Goal: Information Seeking & Learning: Learn about a topic

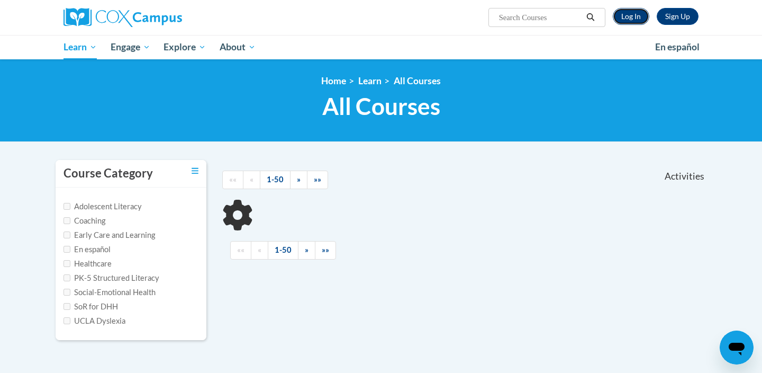
click at [633, 14] on link "Log In" at bounding box center [631, 16] width 37 height 17
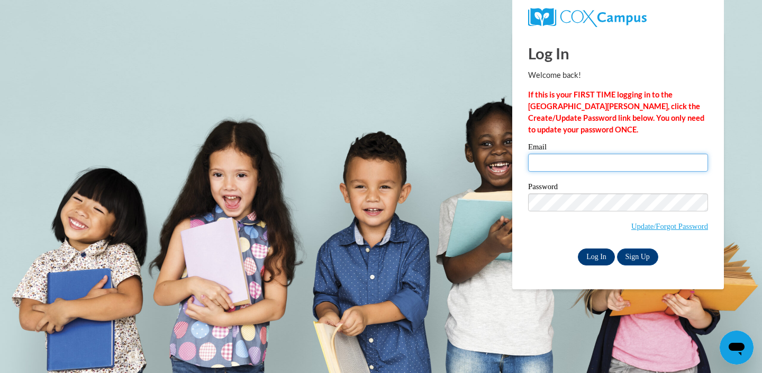
type input "erin.mendelson@k12.hi.us"
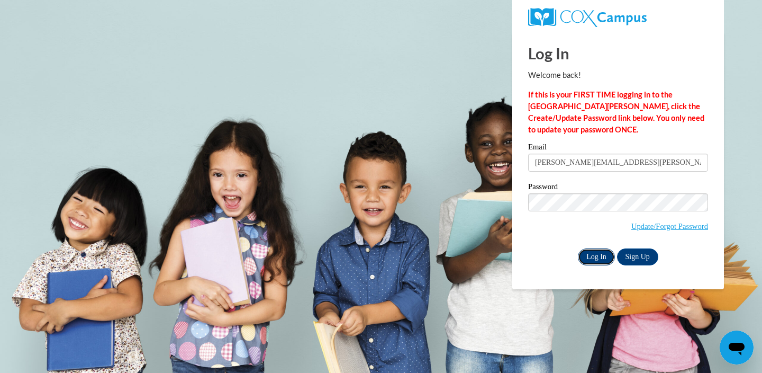
click at [593, 255] on input "Log In" at bounding box center [596, 256] width 37 height 17
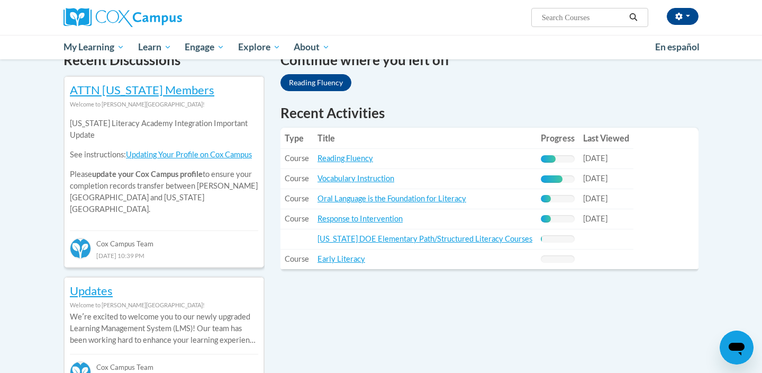
scroll to position [339, 0]
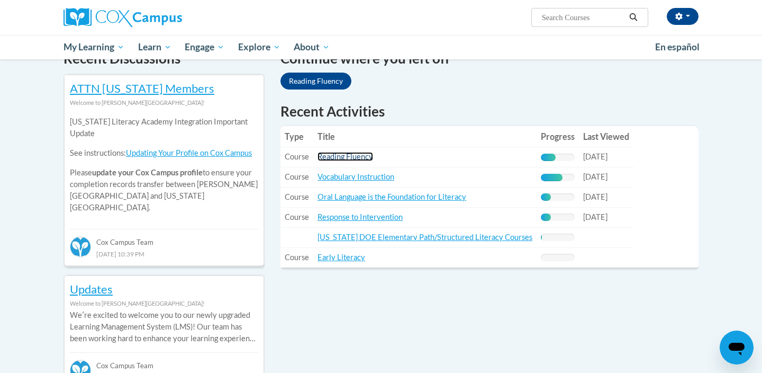
click at [361, 157] on link "Reading Fluency" at bounding box center [346, 156] width 56 height 9
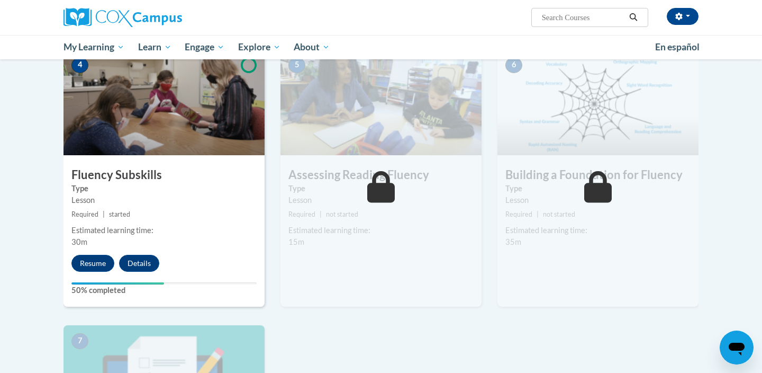
scroll to position [527, 0]
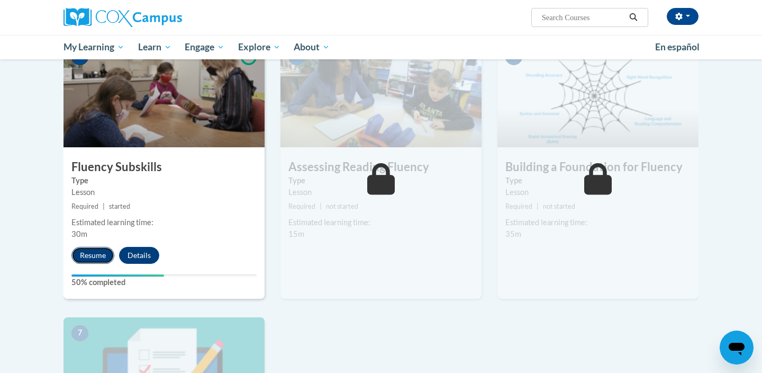
click at [95, 258] on button "Resume" at bounding box center [92, 255] width 43 height 17
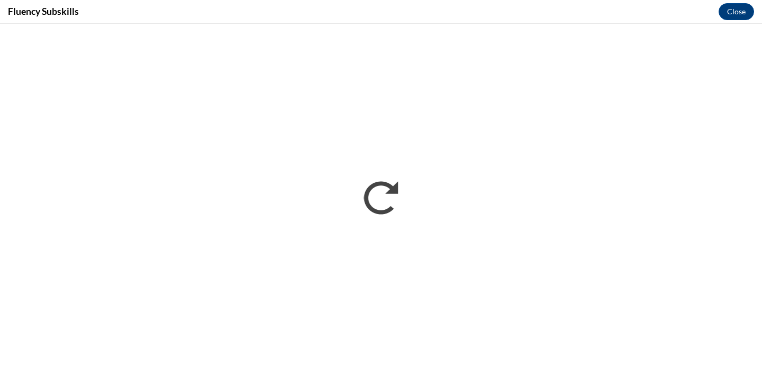
scroll to position [0, 0]
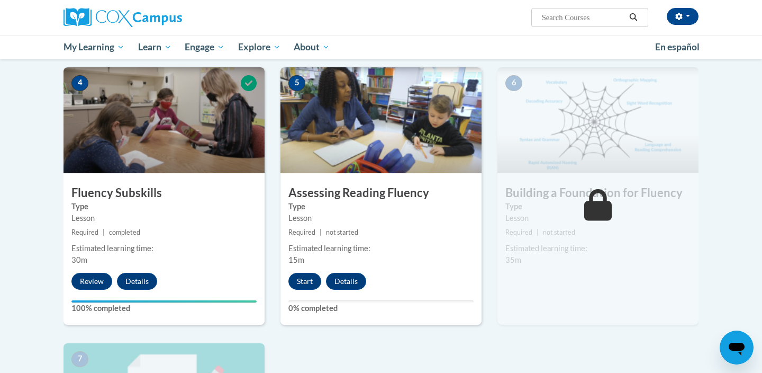
scroll to position [508, 0]
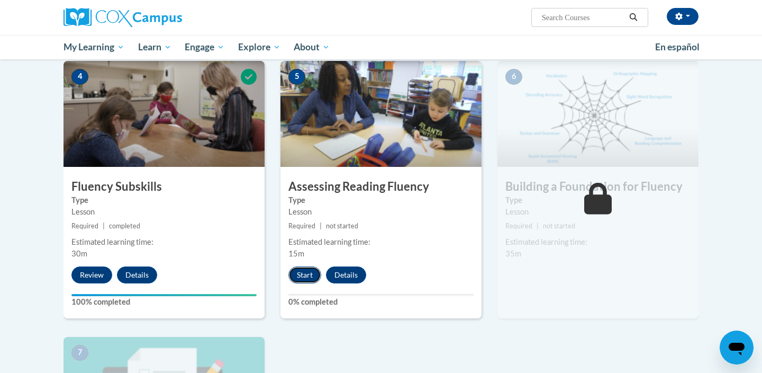
click at [302, 273] on button "Start" at bounding box center [305, 274] width 33 height 17
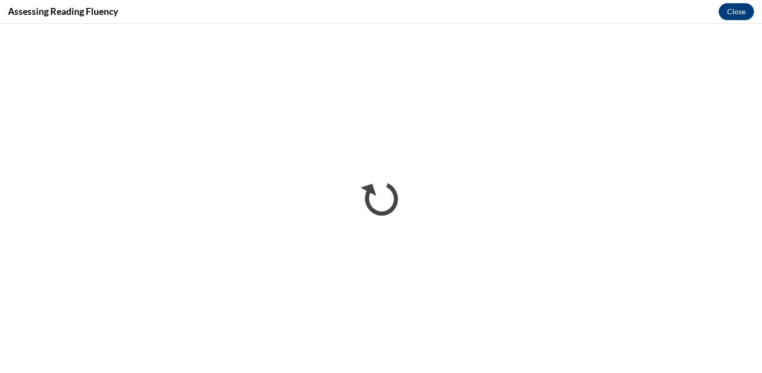
scroll to position [0, 0]
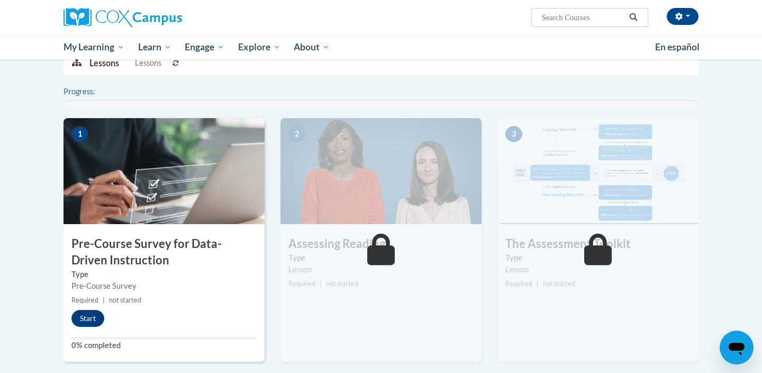
scroll to position [246, 0]
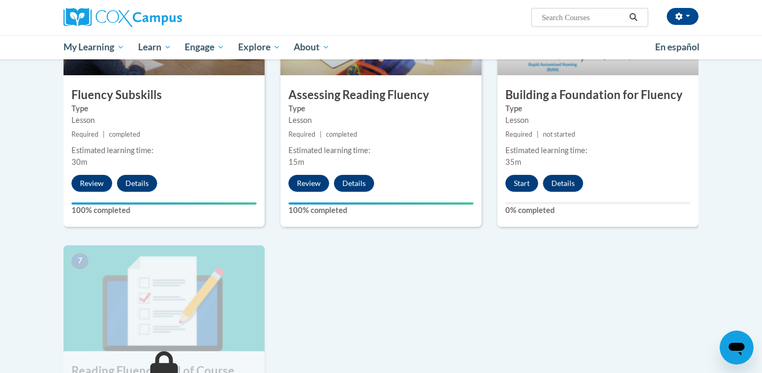
scroll to position [605, 0]
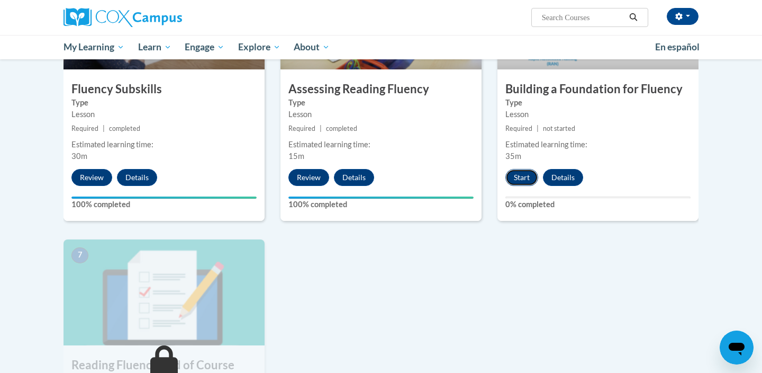
click at [523, 177] on button "Start" at bounding box center [522, 177] width 33 height 17
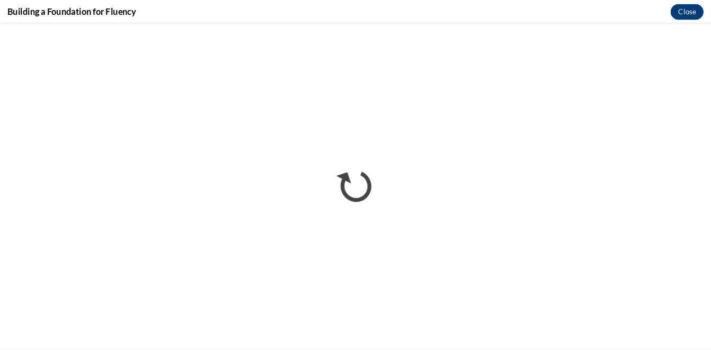
scroll to position [0, 0]
